Goal: Transaction & Acquisition: Download file/media

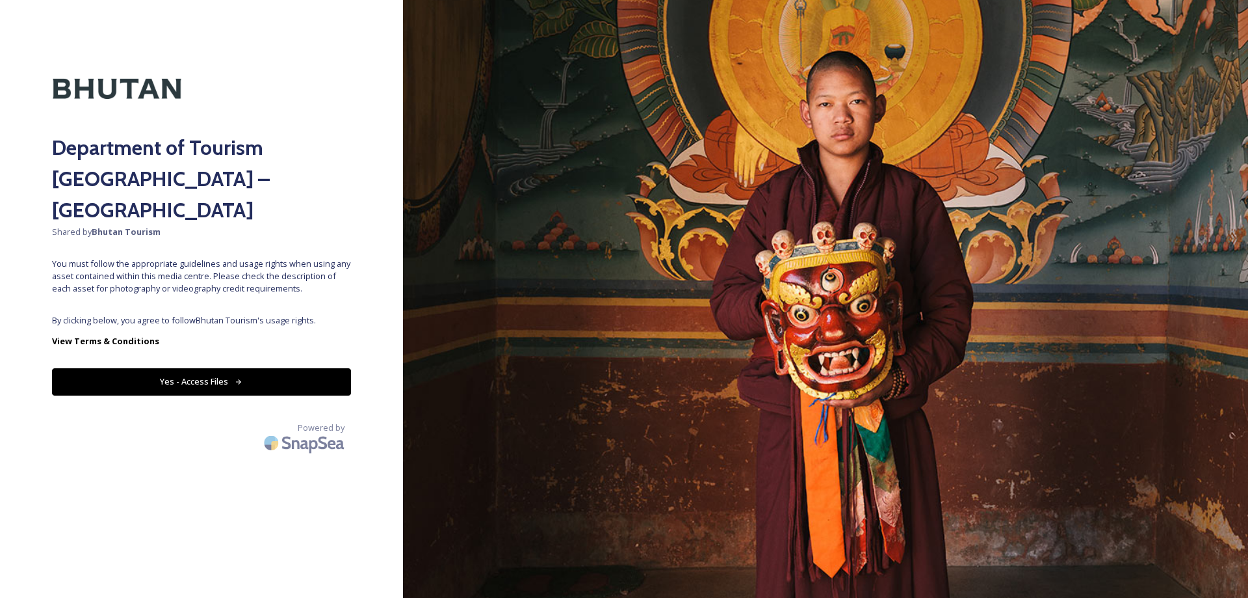
click at [201, 368] on button "Yes - Access Files" at bounding box center [201, 381] width 299 height 27
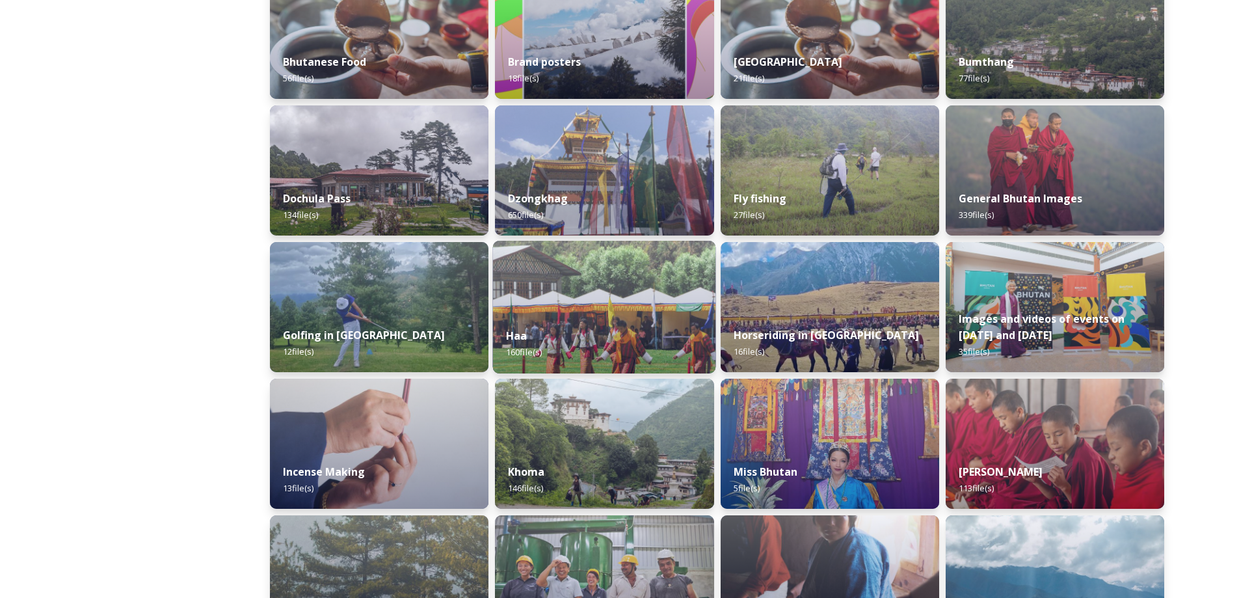
scroll to position [293, 0]
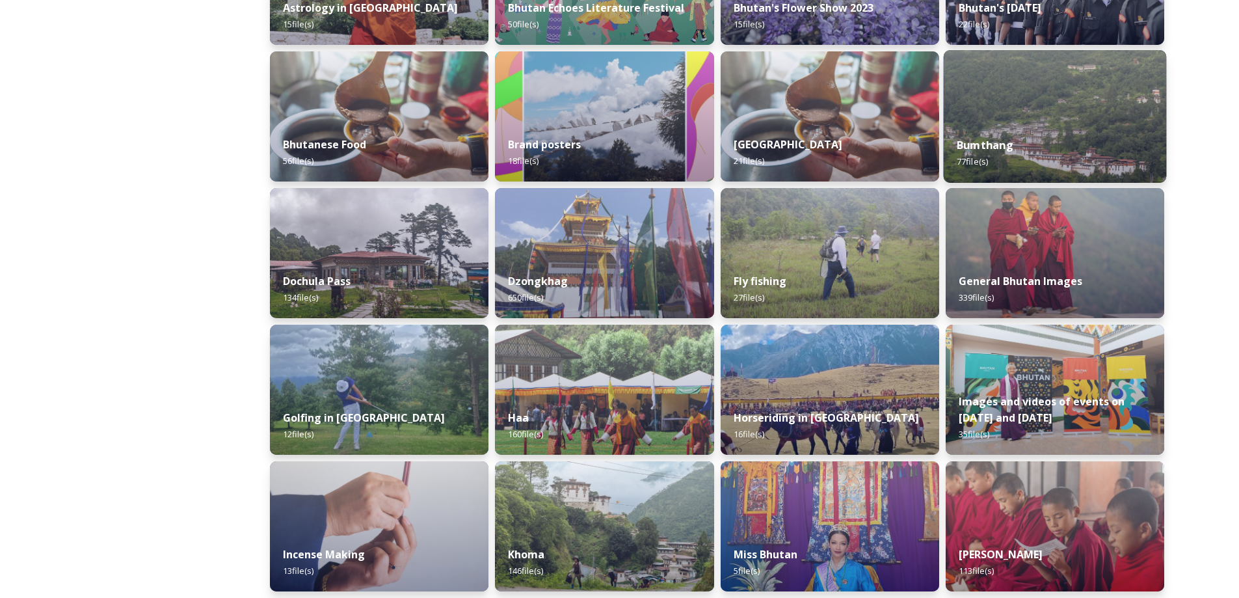
click at [1058, 118] on img at bounding box center [1054, 116] width 223 height 133
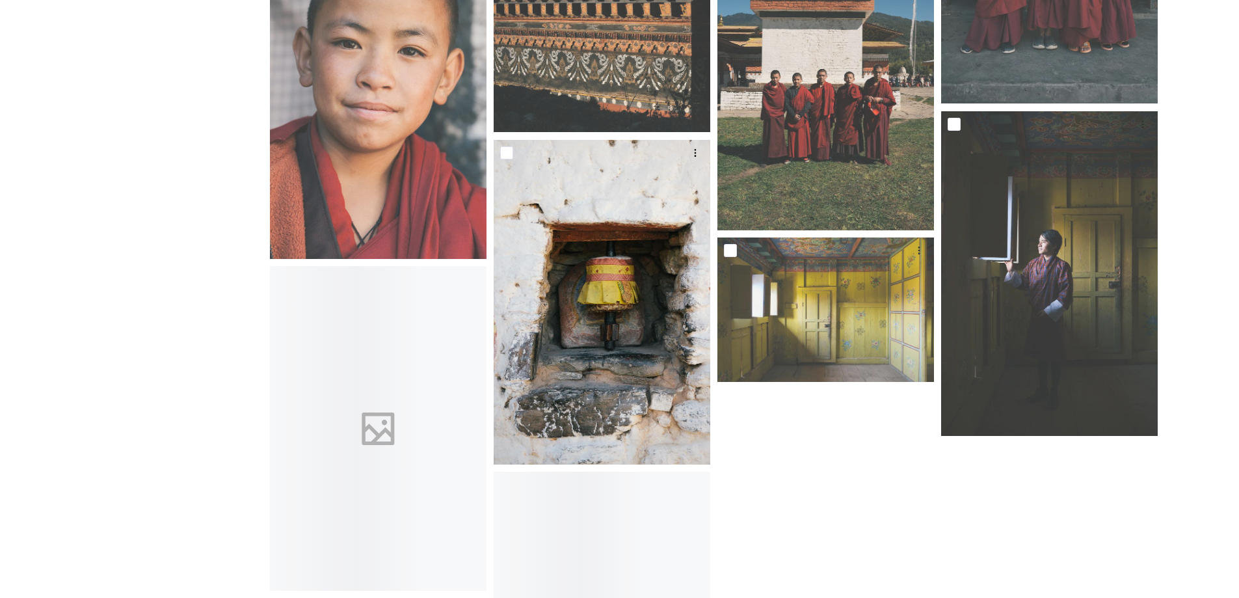
scroll to position [4487, 0]
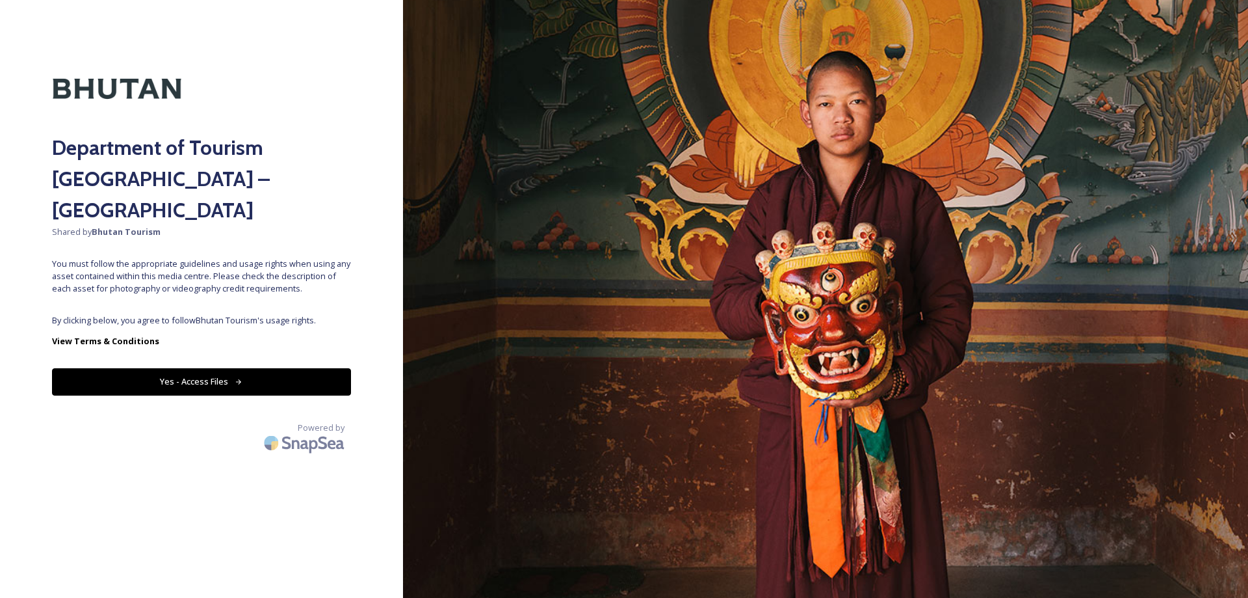
click at [184, 368] on button "Yes - Access Files" at bounding box center [201, 381] width 299 height 27
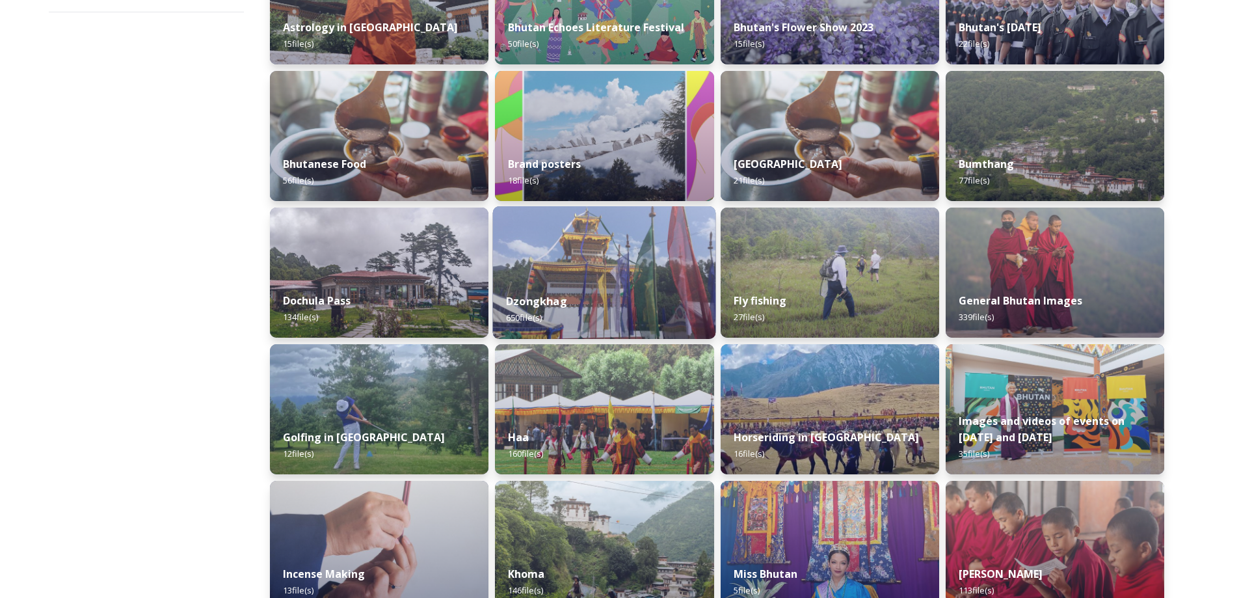
scroll to position [130, 0]
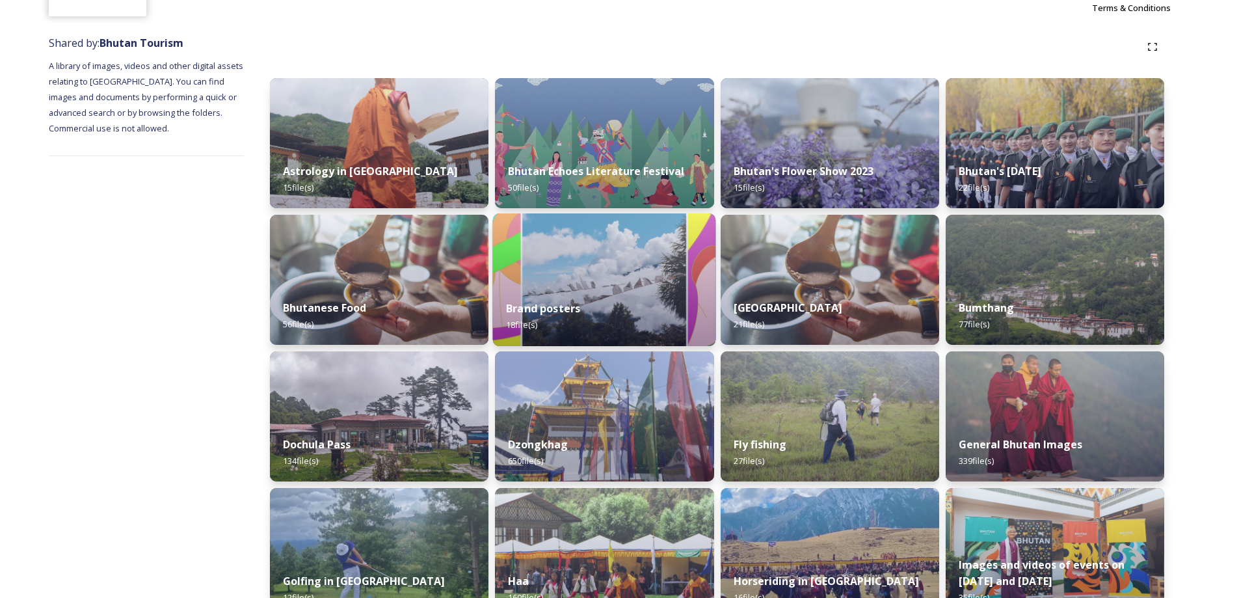
click at [621, 293] on div "Brand posters 18 file(s)" at bounding box center [604, 316] width 223 height 59
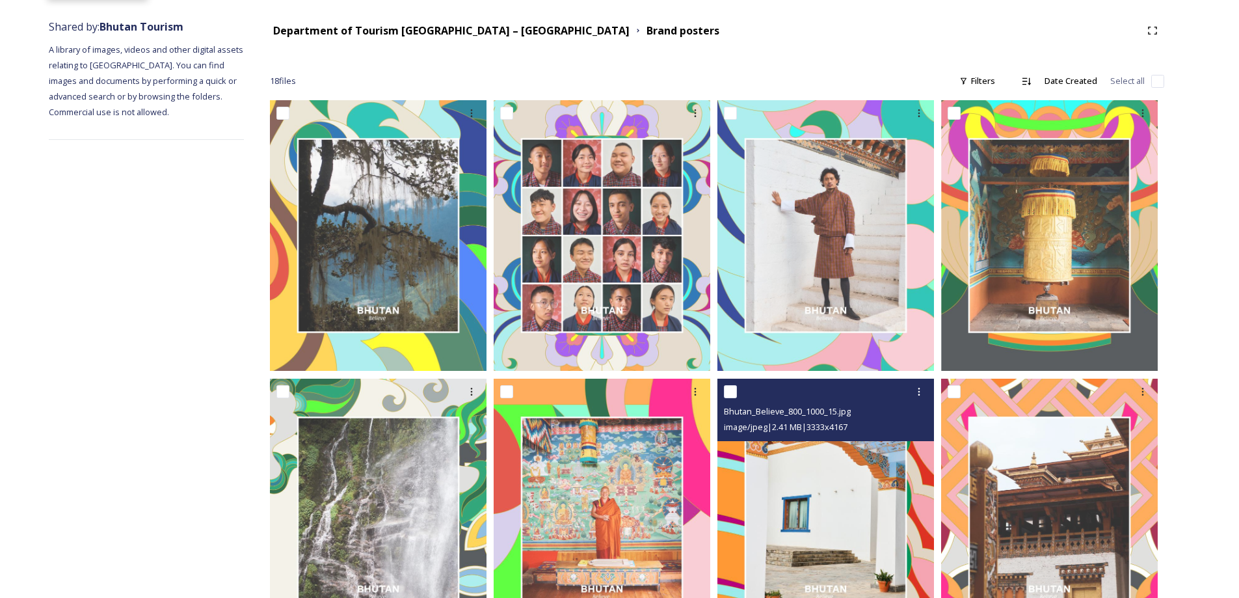
scroll to position [20, 0]
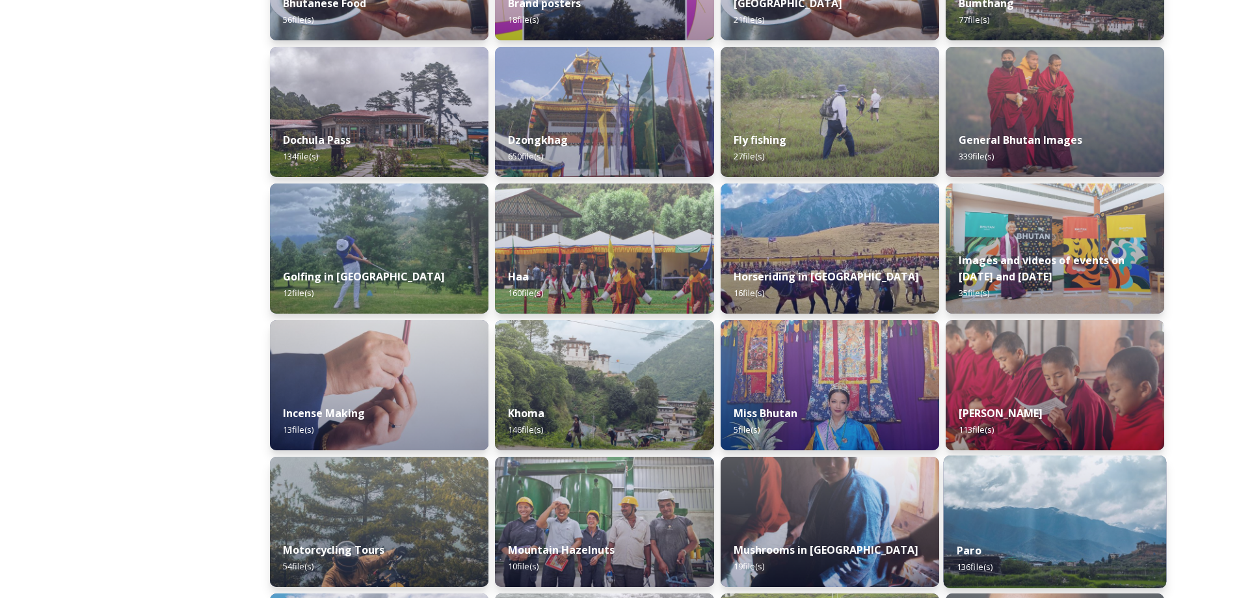
scroll to position [520, 0]
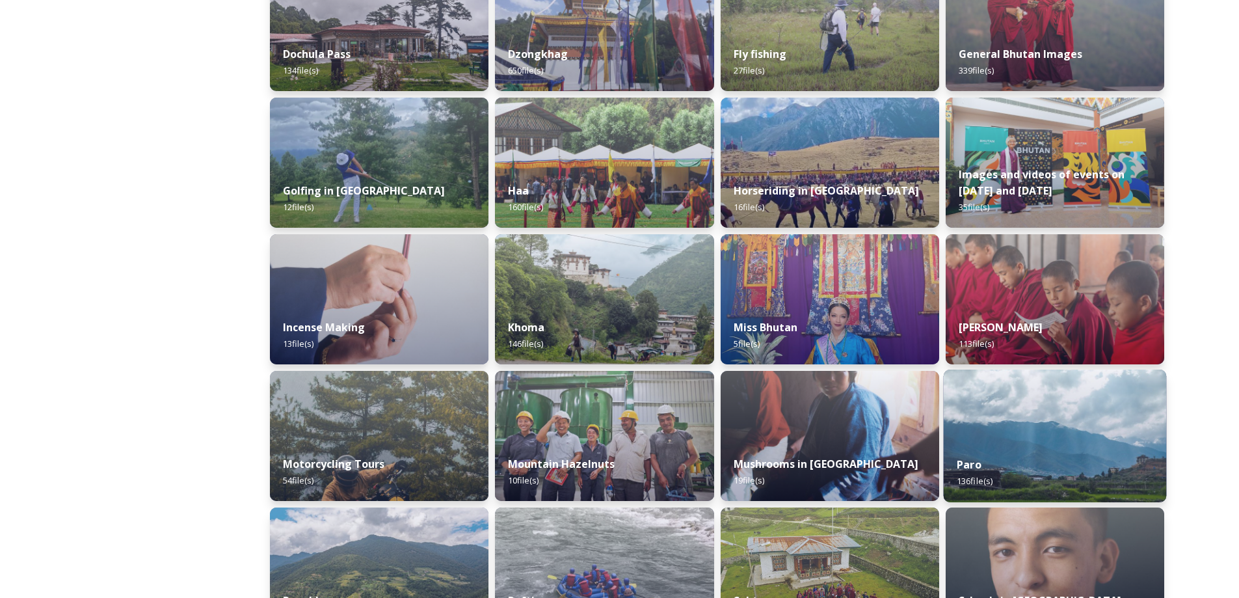
click at [1021, 462] on div "Paro 136 file(s)" at bounding box center [1054, 472] width 223 height 59
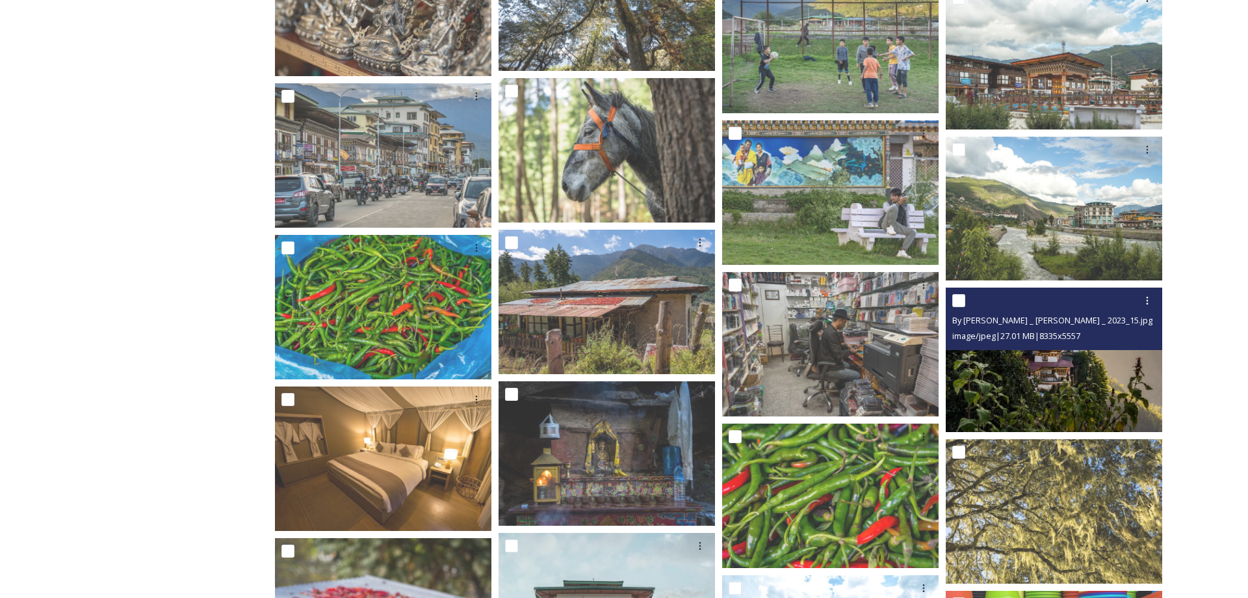
scroll to position [5202, 0]
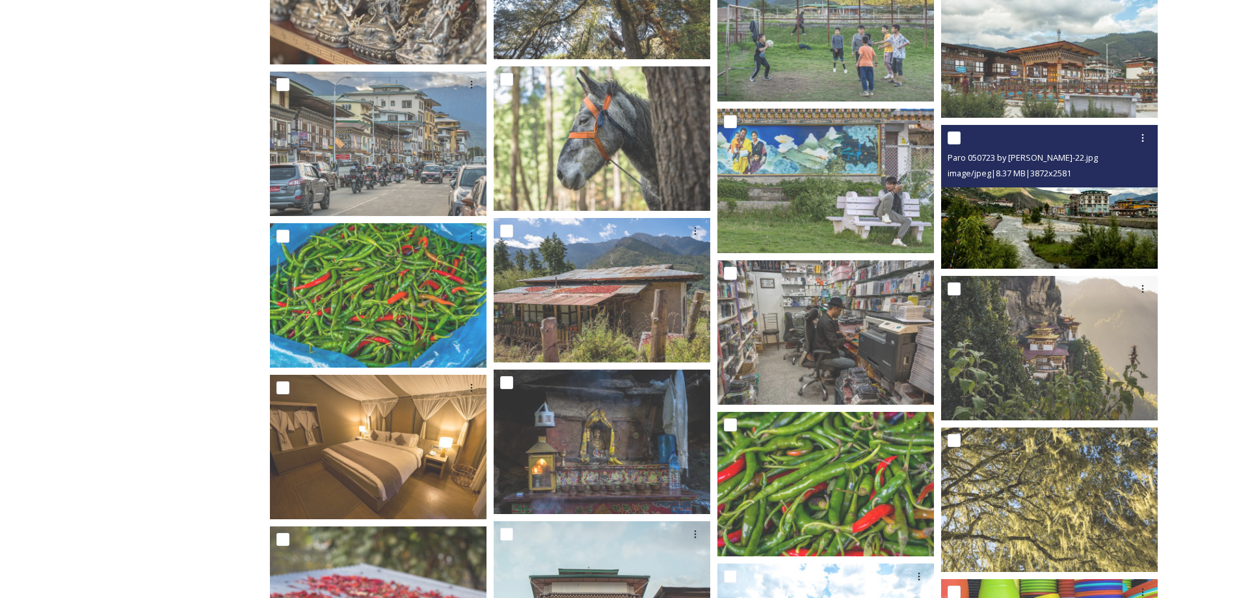
click at [1046, 224] on img at bounding box center [1049, 196] width 217 height 144
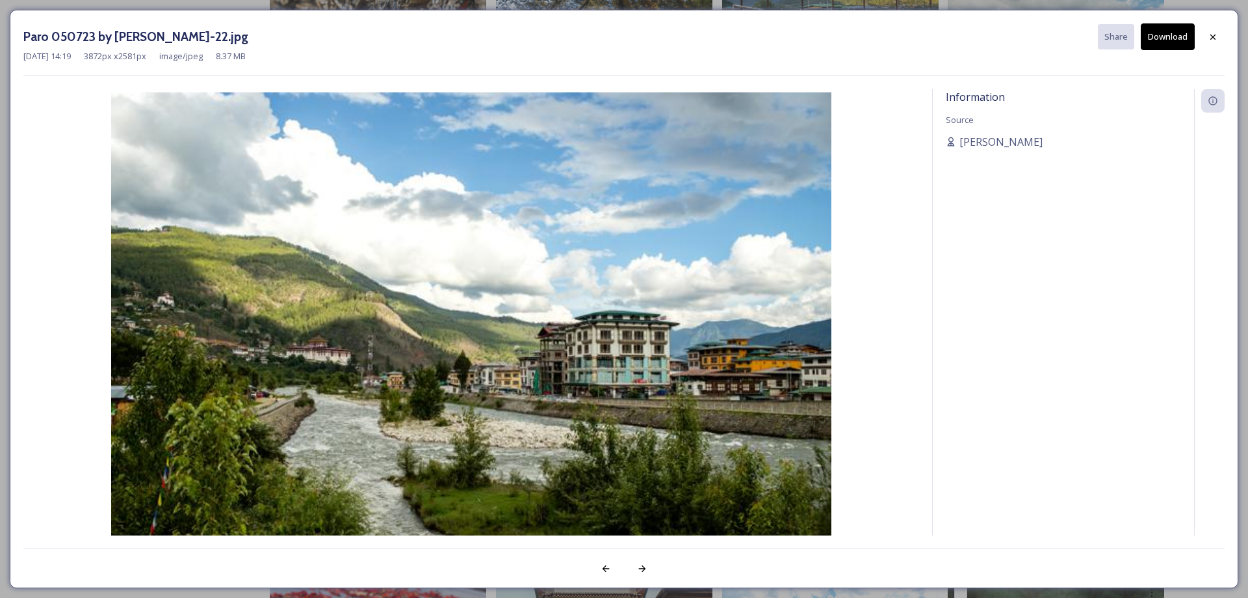
click at [705, 349] on img at bounding box center [471, 332] width 896 height 481
click at [326, 350] on img at bounding box center [471, 332] width 896 height 481
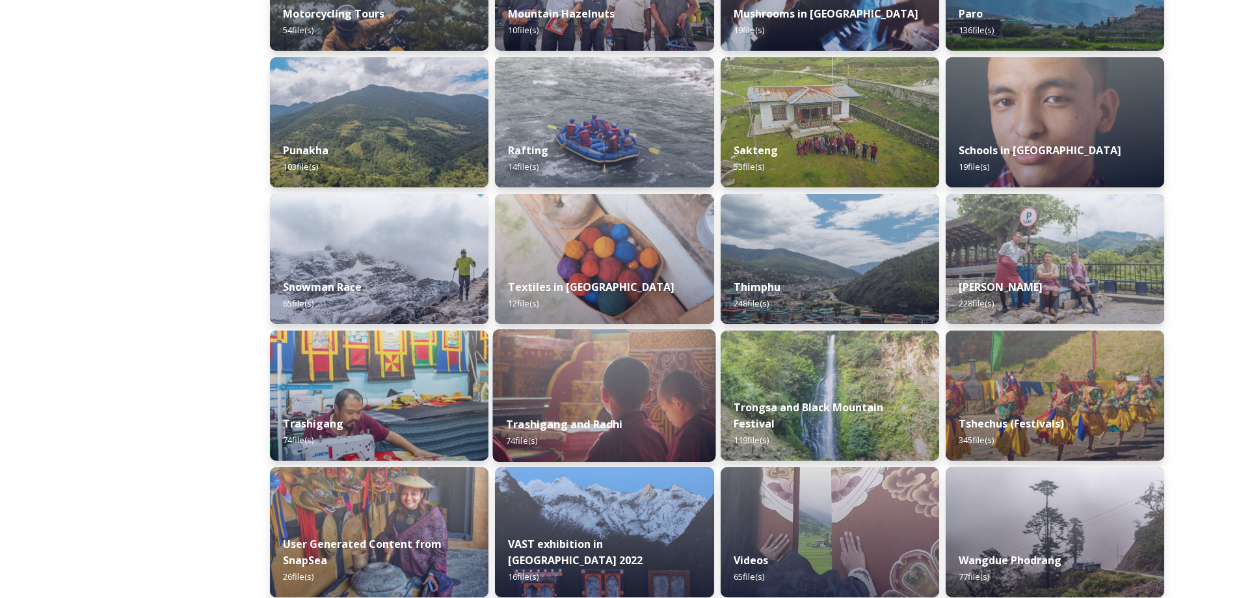
scroll to position [975, 0]
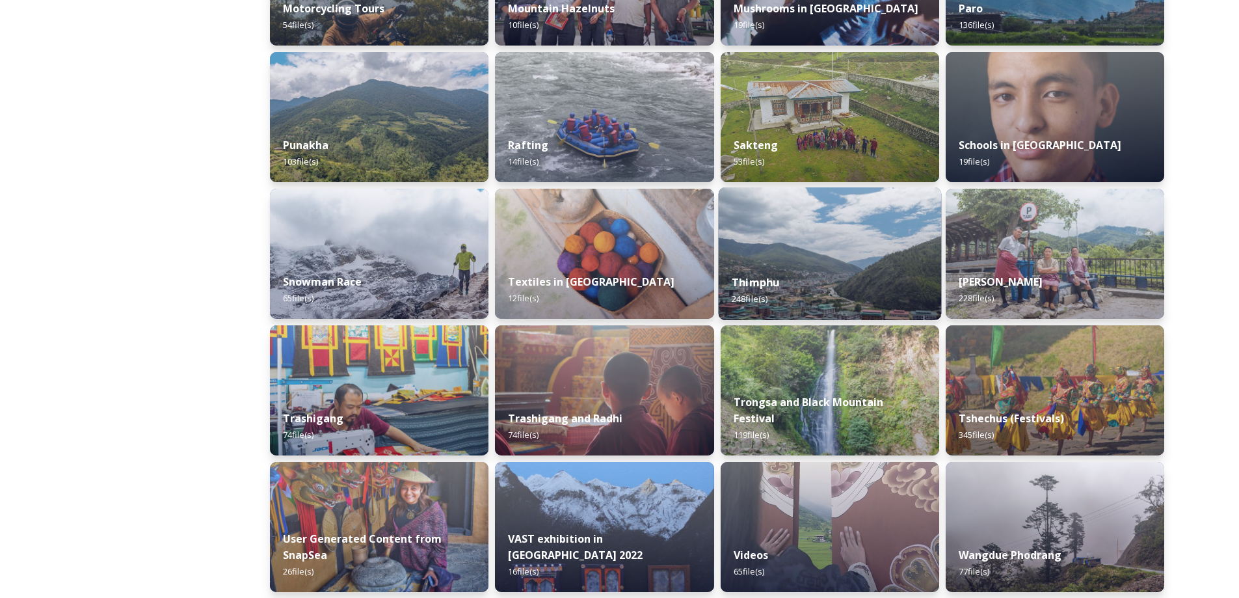
click at [801, 273] on div "Thimphu 248 file(s)" at bounding box center [829, 290] width 223 height 59
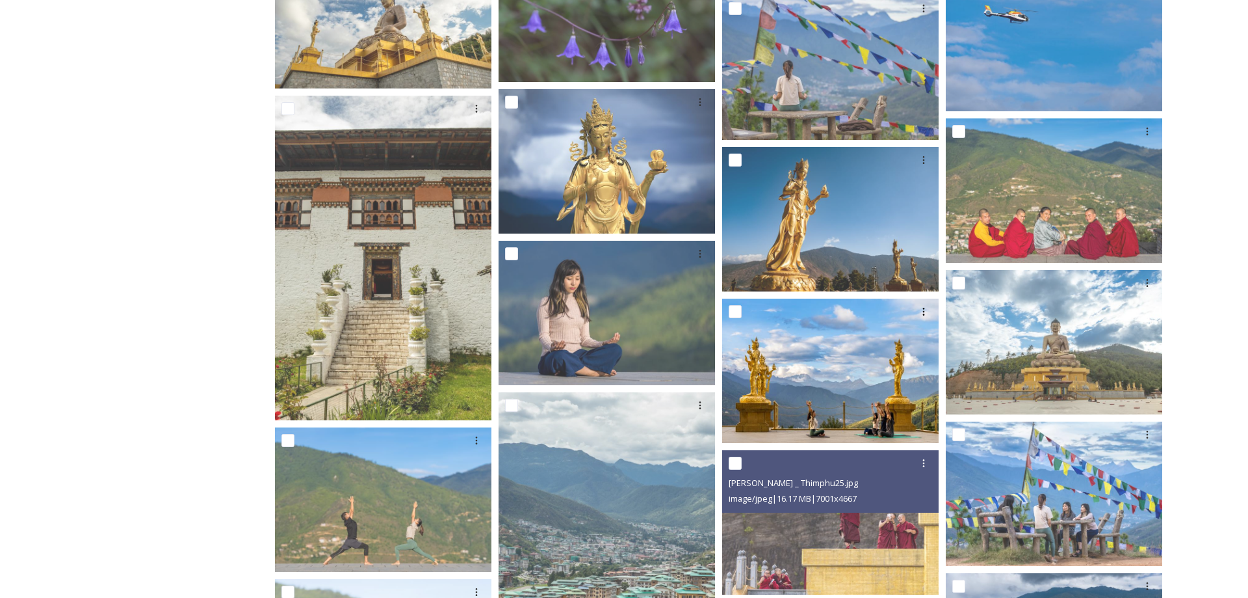
scroll to position [1300, 0]
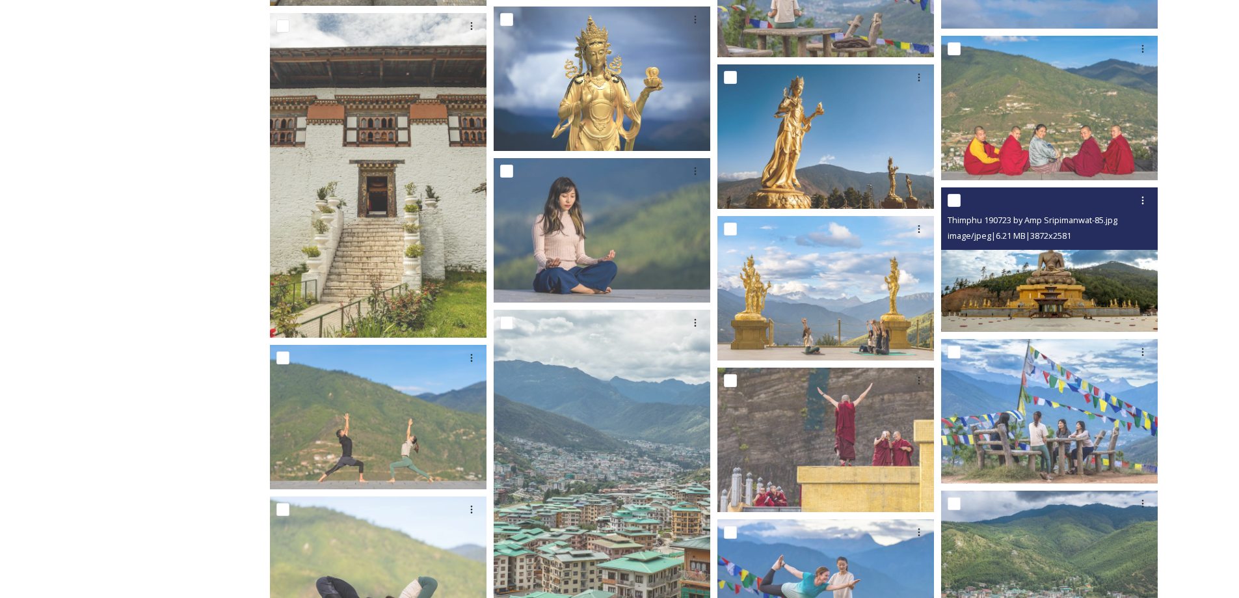
click at [1054, 297] on img at bounding box center [1049, 259] width 217 height 144
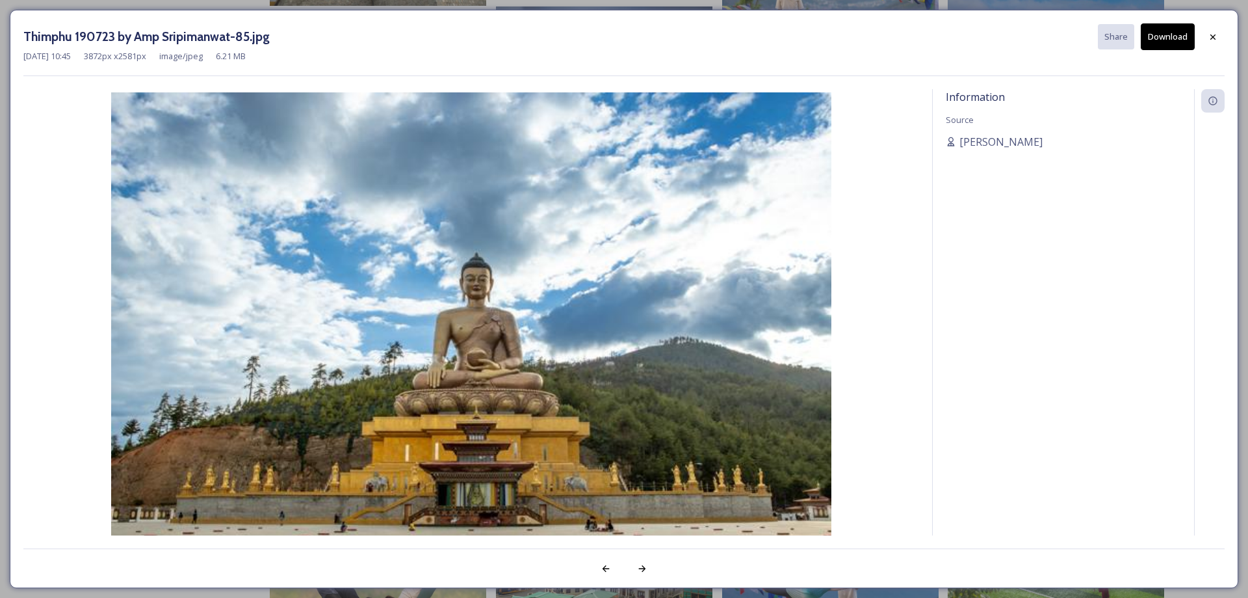
click at [1174, 34] on button "Download" at bounding box center [1168, 36] width 54 height 27
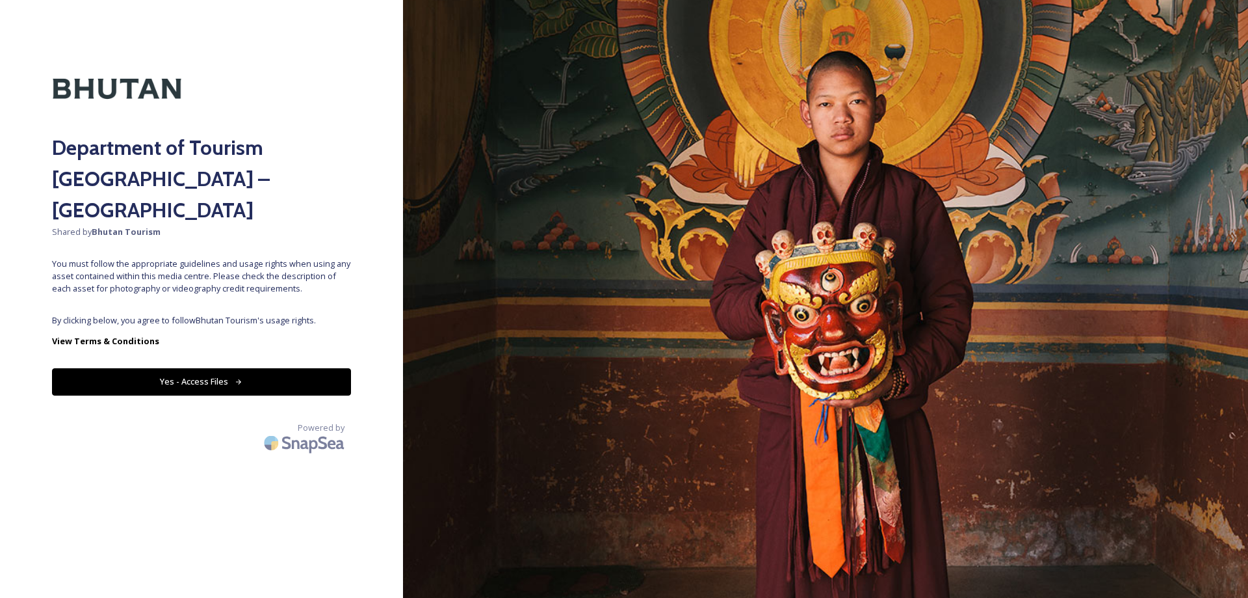
click at [199, 368] on button "Yes - Access Files" at bounding box center [201, 381] width 299 height 27
